Goal: Find specific page/section: Find specific page/section

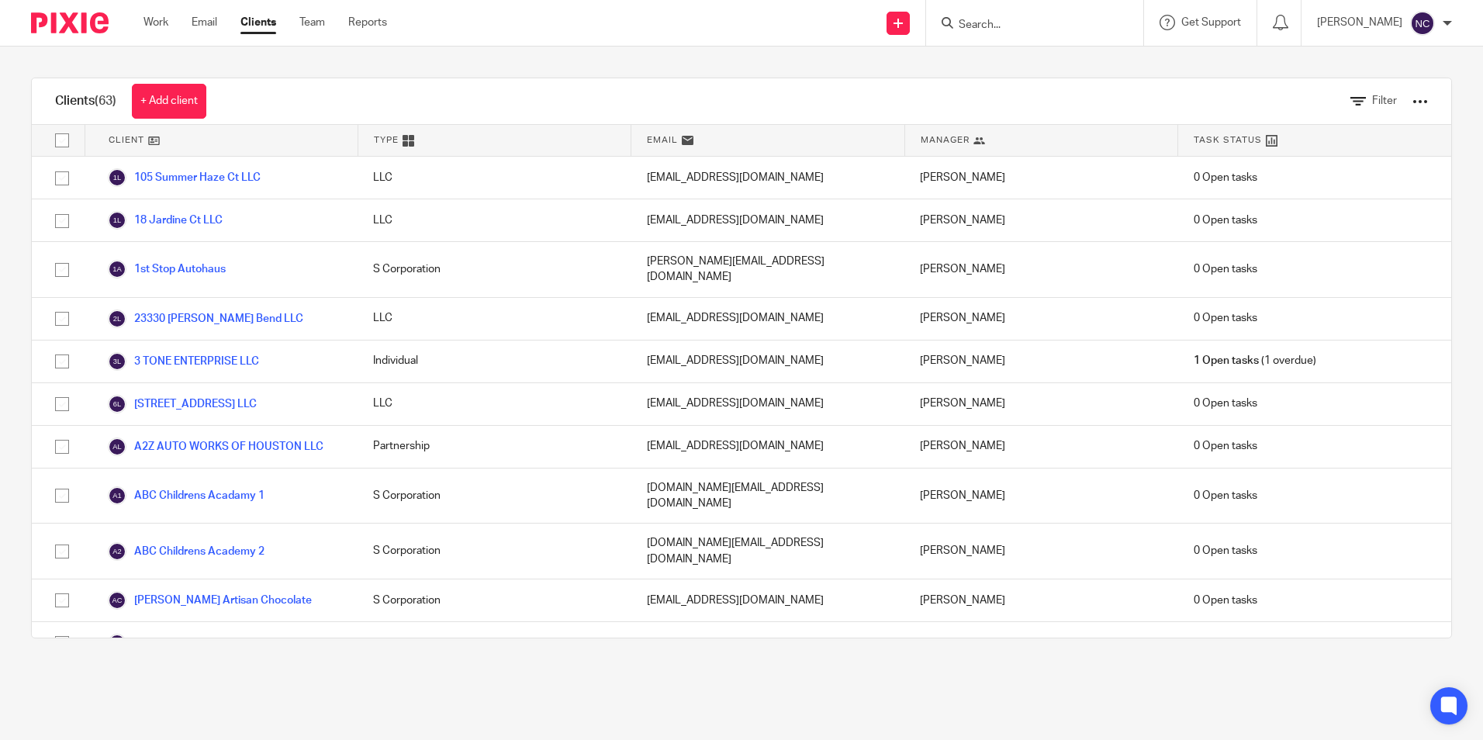
drag, startPoint x: 0, startPoint y: 0, endPoint x: 973, endPoint y: 17, distance: 973.5
click at [973, 17] on form at bounding box center [1039, 22] width 165 height 19
click at [972, 26] on input "Search" at bounding box center [1027, 26] width 140 height 14
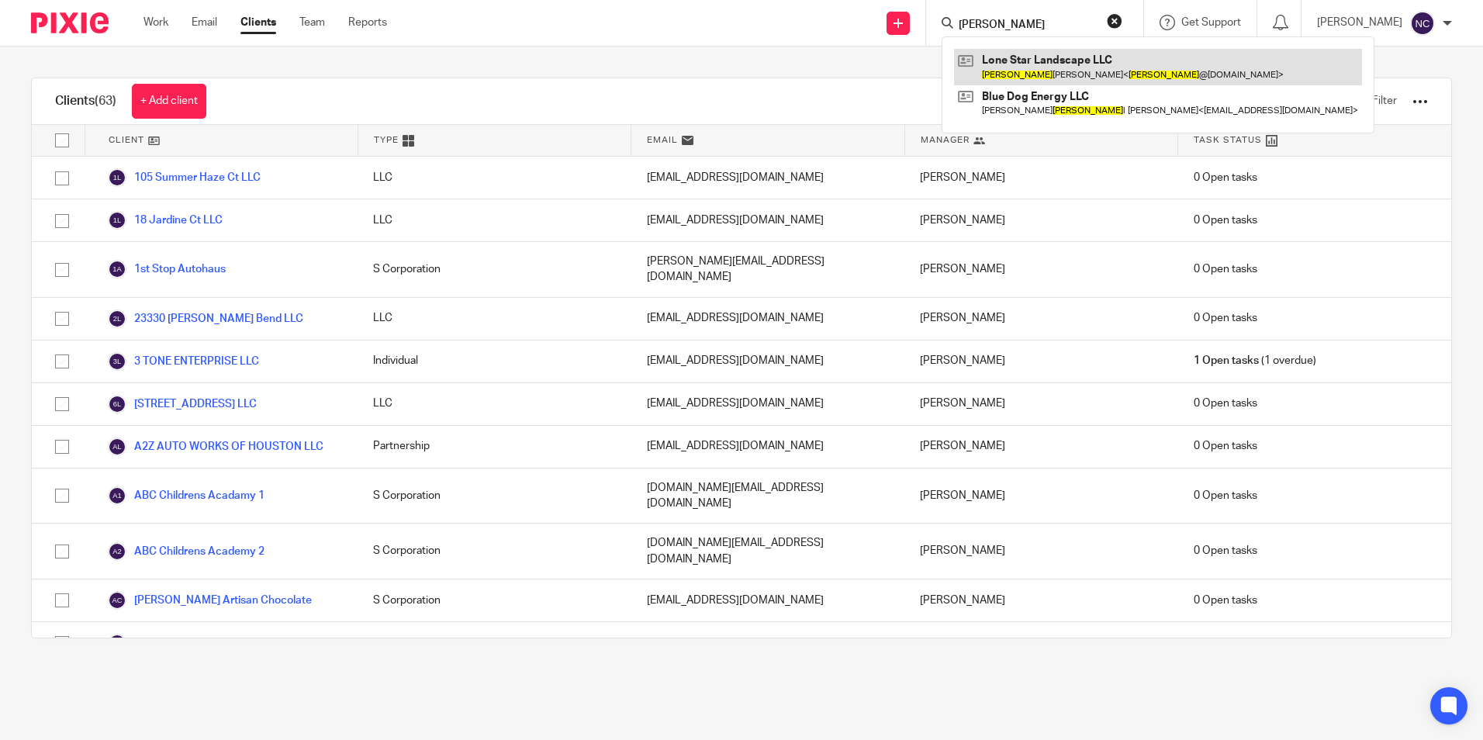
type input "joe"
click at [1033, 64] on link at bounding box center [1158, 67] width 408 height 36
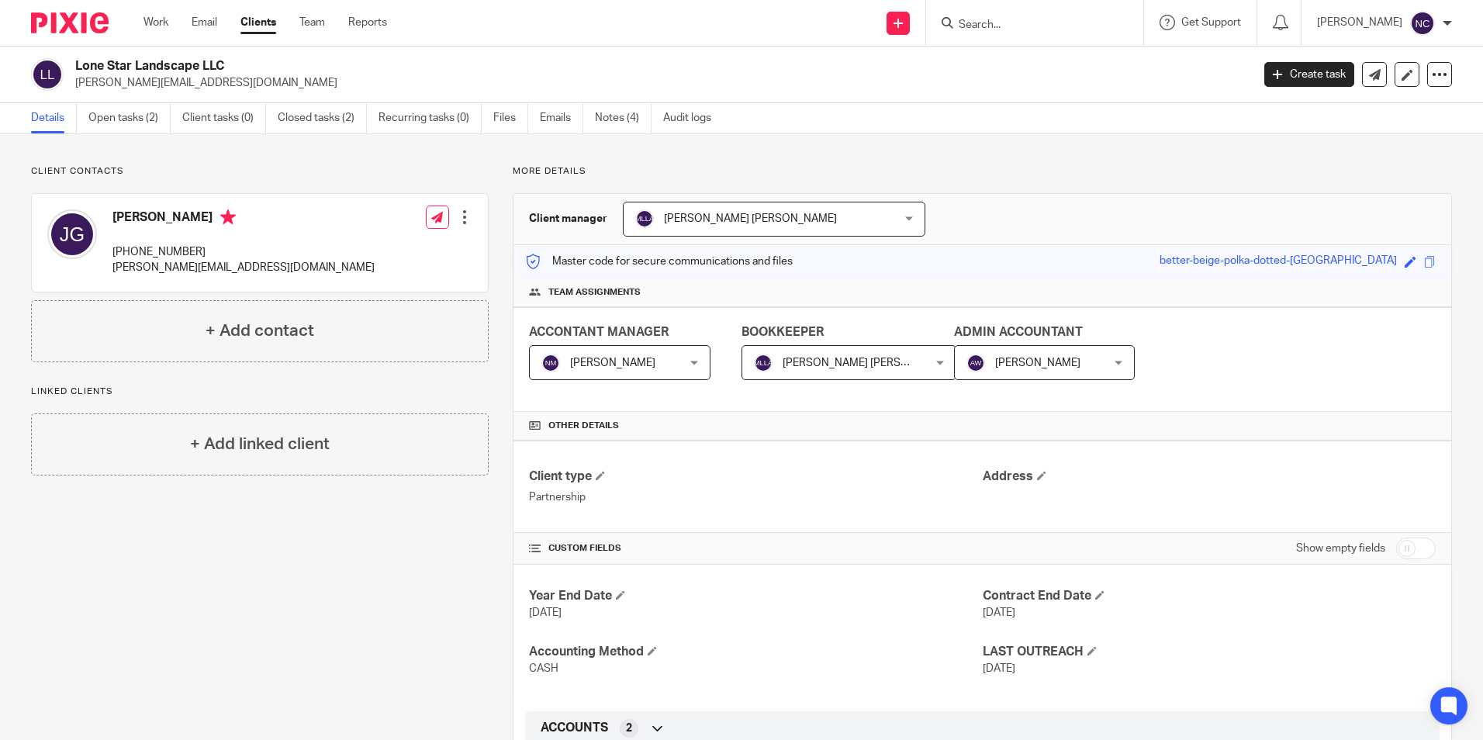
click at [1072, 29] on input "Search" at bounding box center [1027, 26] width 140 height 14
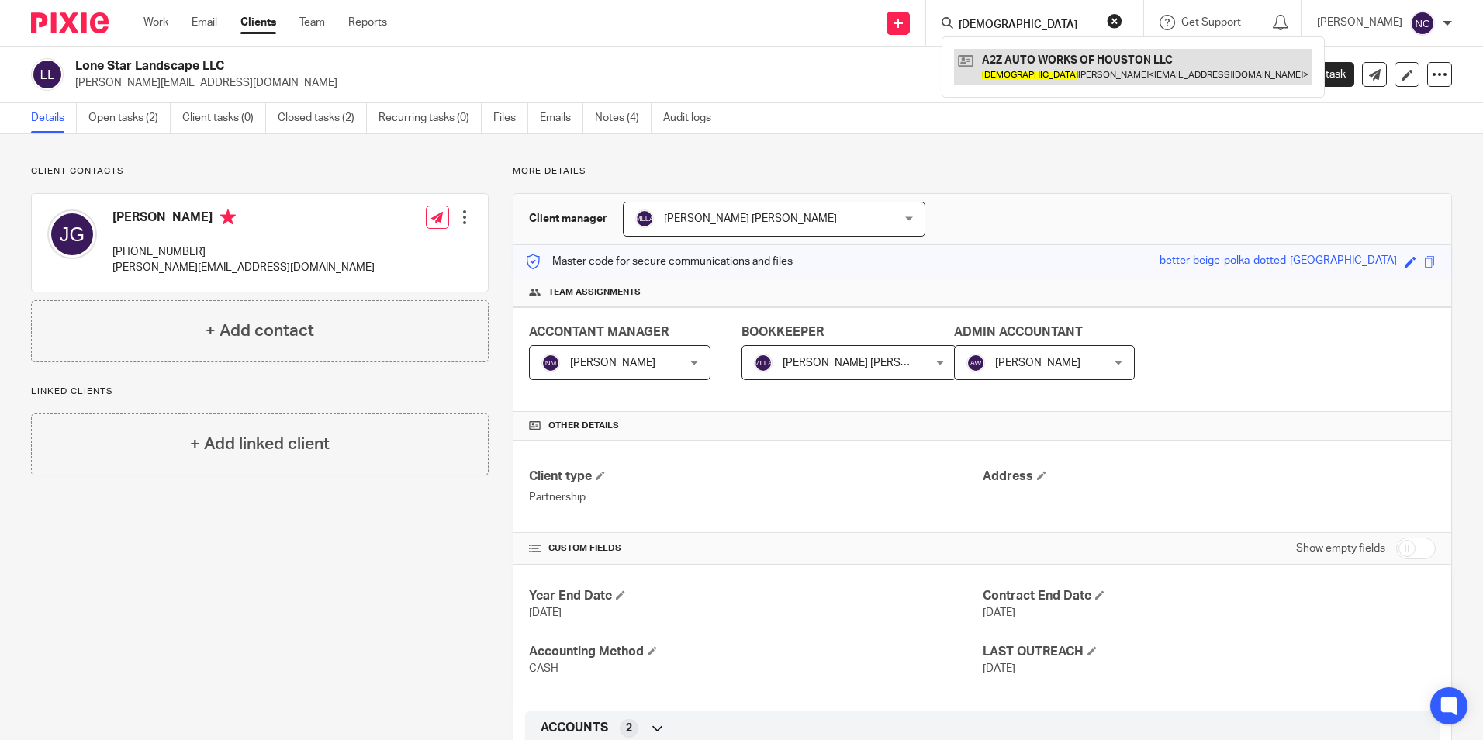
type input "[DEMOGRAPHIC_DATA]"
click at [1101, 85] on link at bounding box center [1133, 67] width 358 height 36
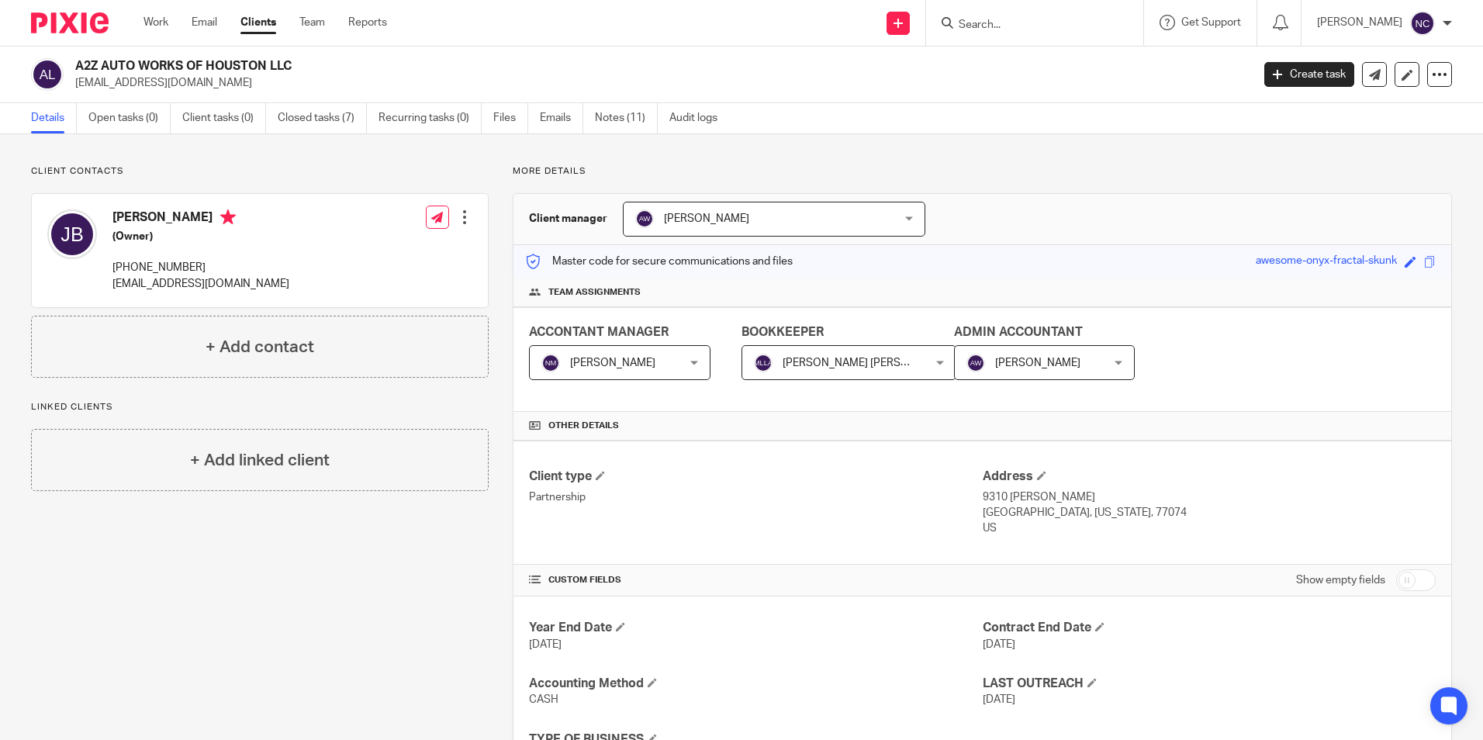
drag, startPoint x: 109, startPoint y: 285, endPoint x: 297, endPoint y: 289, distance: 188.5
click at [297, 289] on div "Jesus Botello (Owner) (346) 568-6554 a2zautoworksofhouston@gmail.com Edit conta…" at bounding box center [260, 250] width 456 height 113
click at [1019, 19] on input "Search" at bounding box center [1027, 26] width 140 height 14
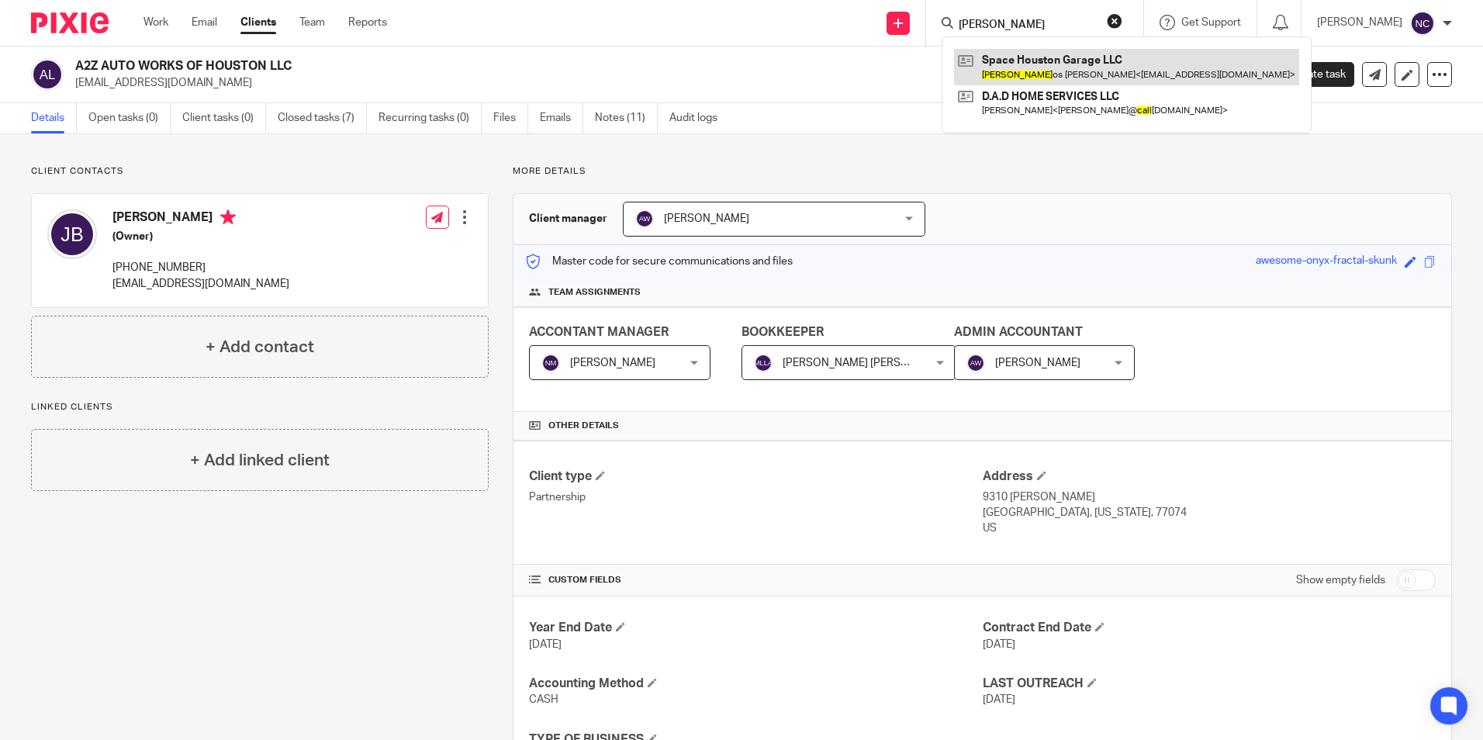
type input "carl"
click at [1031, 67] on link at bounding box center [1126, 67] width 345 height 36
